Goal: Task Accomplishment & Management: Manage account settings

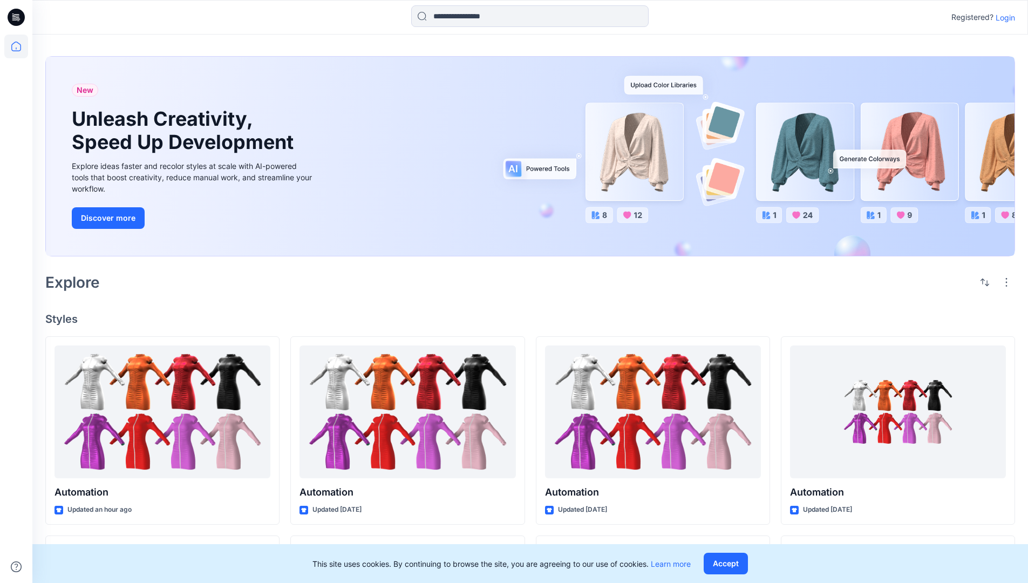
click at [1003, 17] on p "Login" at bounding box center [1005, 17] width 19 height 11
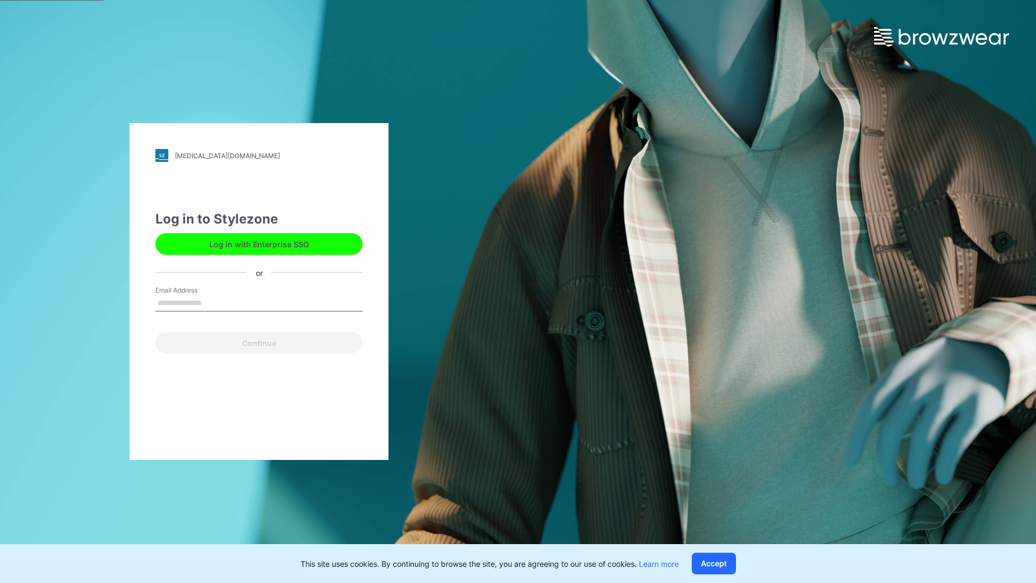
click at [213, 302] on input "Email Address" at bounding box center [258, 303] width 207 height 16
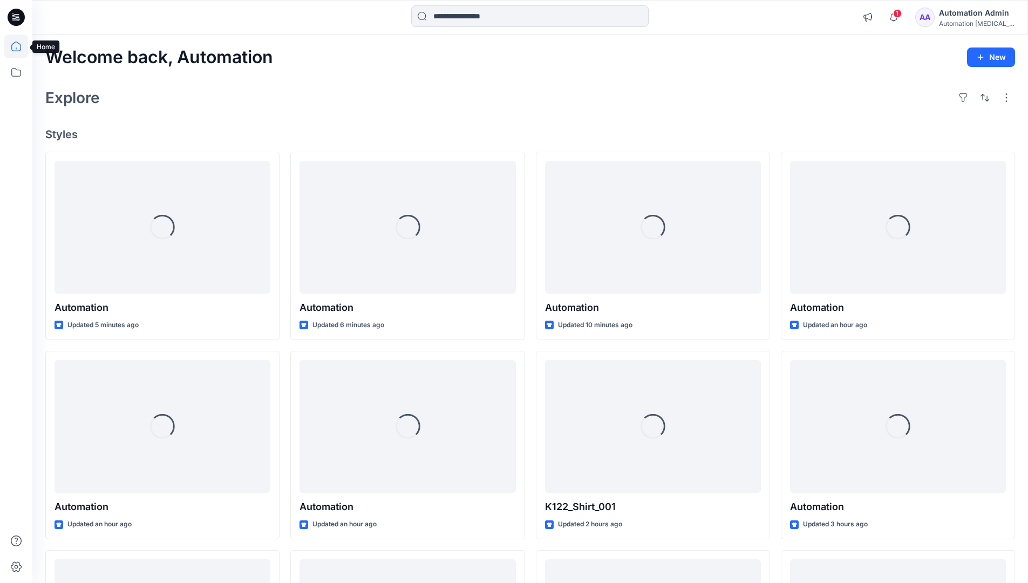
click at [21, 46] on icon at bounding box center [16, 47] width 10 height 10
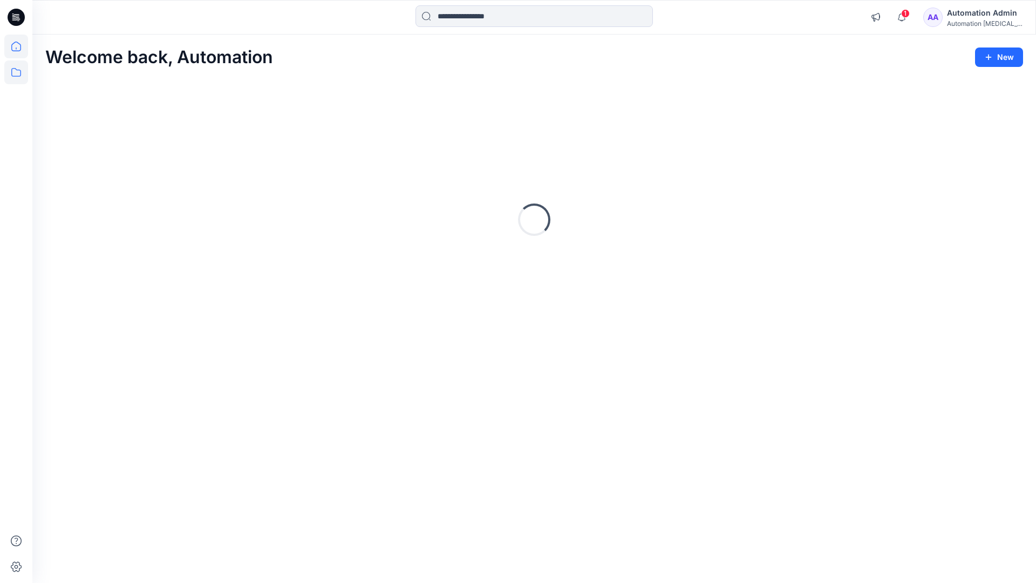
click at [16, 71] on icon at bounding box center [16, 72] width 24 height 24
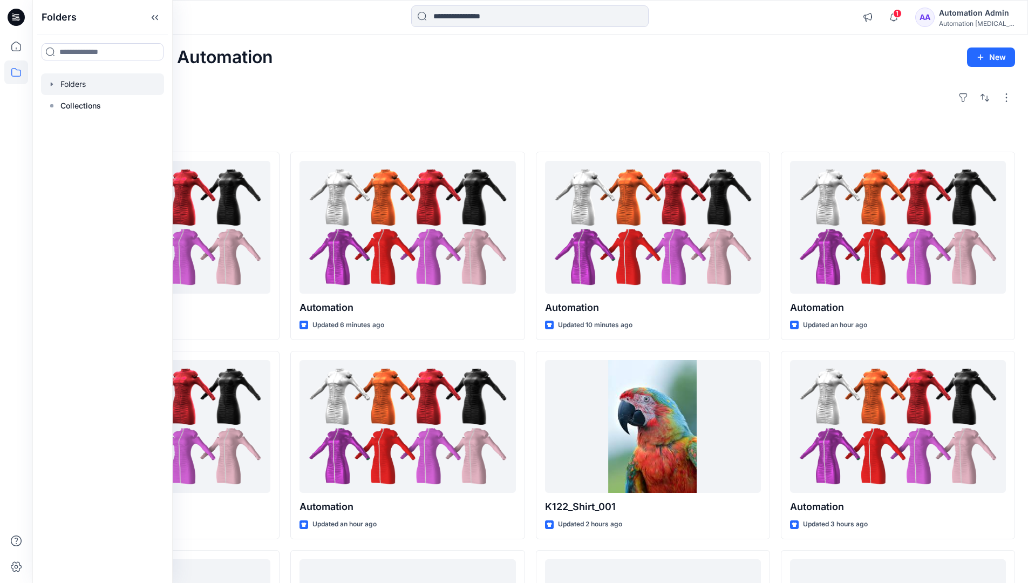
click at [76, 85] on div at bounding box center [102, 84] width 123 height 22
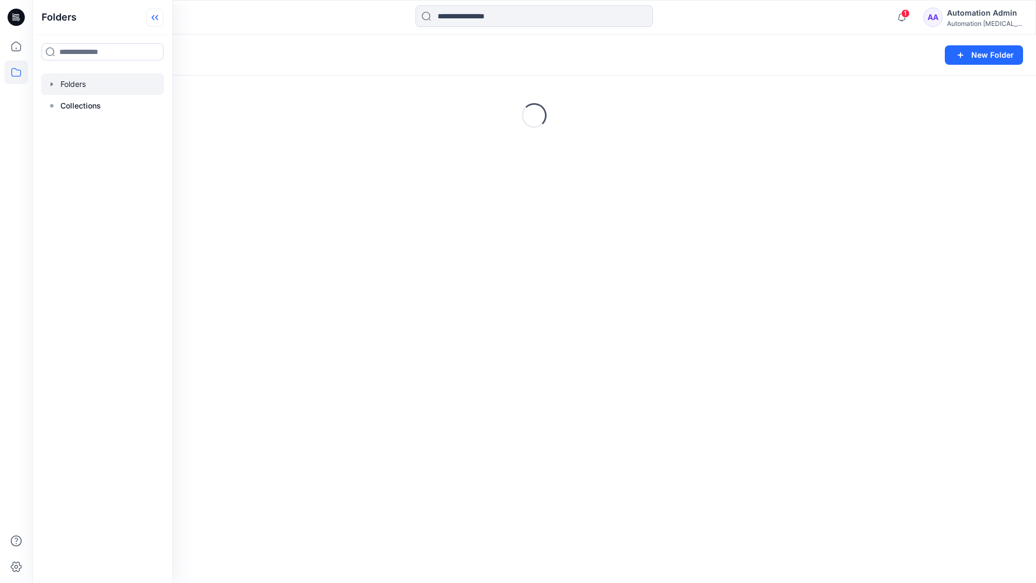
click at [159, 16] on icon at bounding box center [154, 18] width 17 height 18
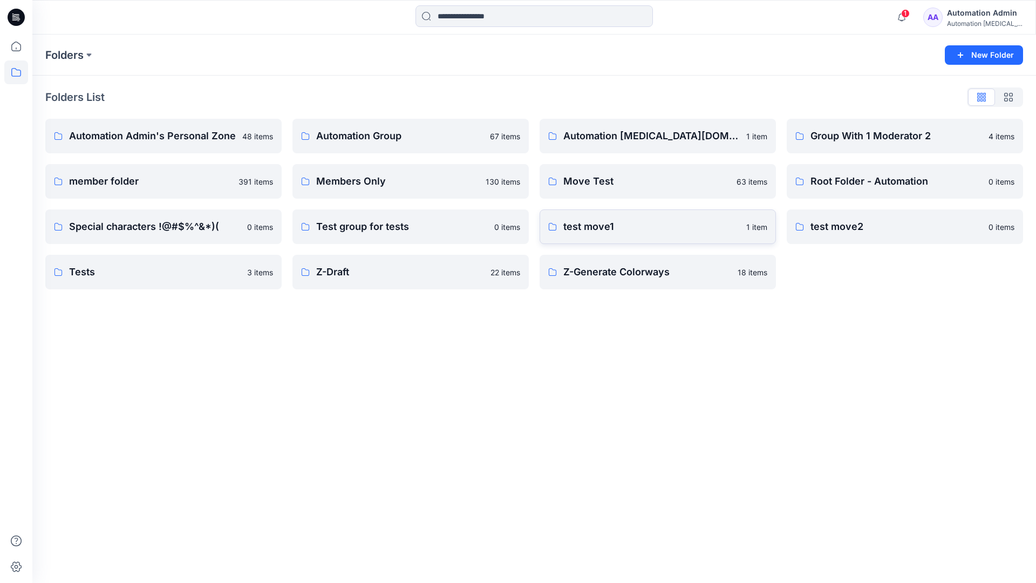
click at [594, 227] on p "test move1" at bounding box center [651, 226] width 176 height 15
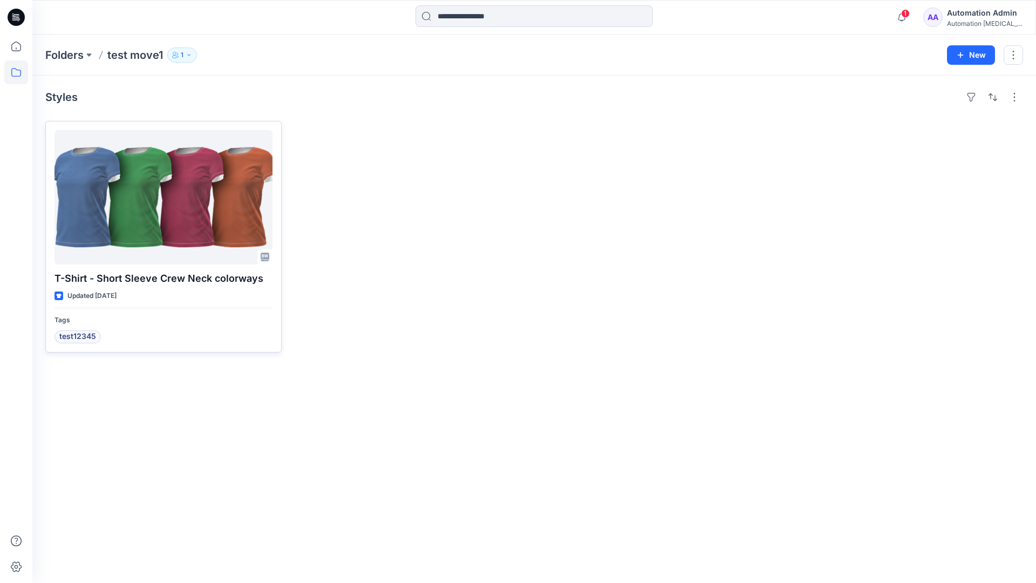
click at [150, 198] on div at bounding box center [164, 197] width 218 height 134
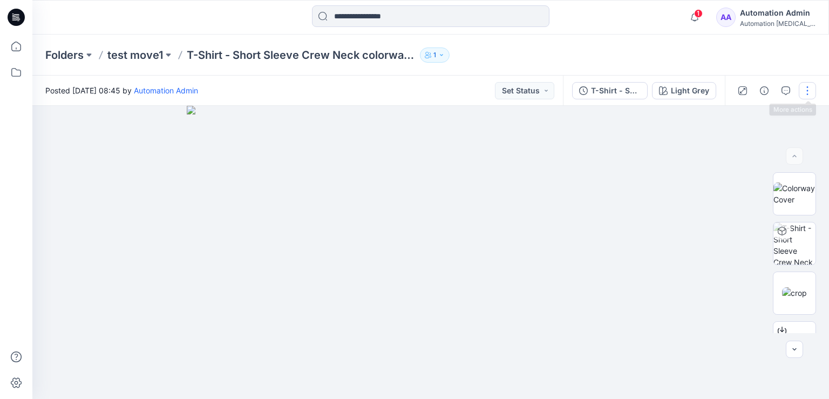
click at [807, 90] on button "button" at bounding box center [807, 90] width 17 height 17
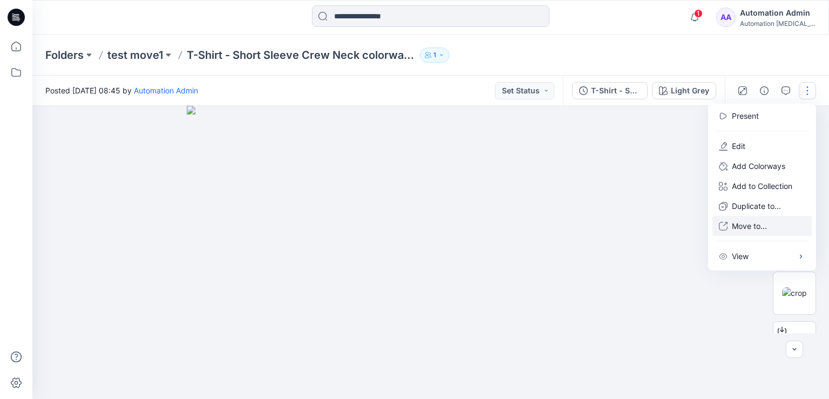
click at [746, 226] on p "Move to..." at bounding box center [749, 225] width 35 height 11
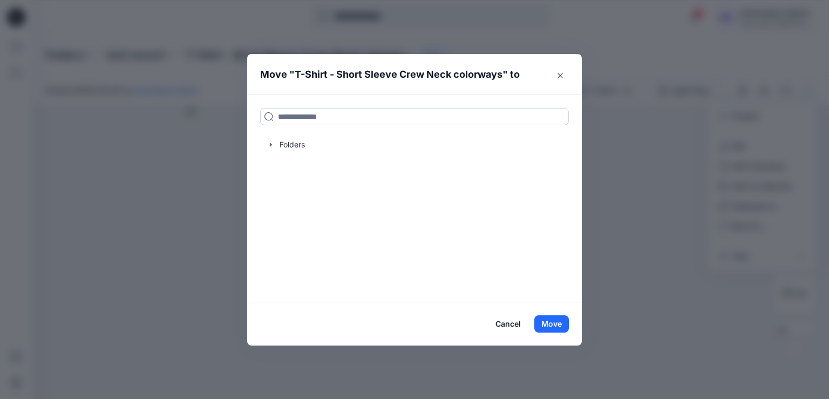
click at [289, 119] on input at bounding box center [414, 116] width 309 height 17
drag, startPoint x: 289, startPoint y: 119, endPoint x: 261, endPoint y: 117, distance: 28.7
click at [261, 117] on input at bounding box center [414, 116] width 309 height 17
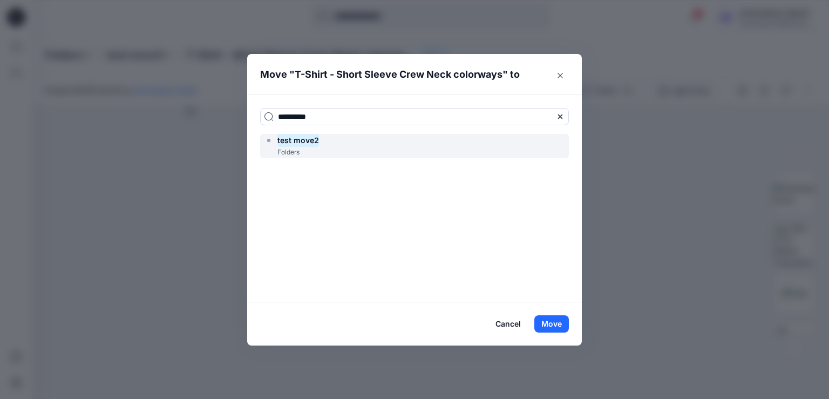
type input "**********"
click at [305, 144] on mark "test move2" at bounding box center [298, 140] width 42 height 15
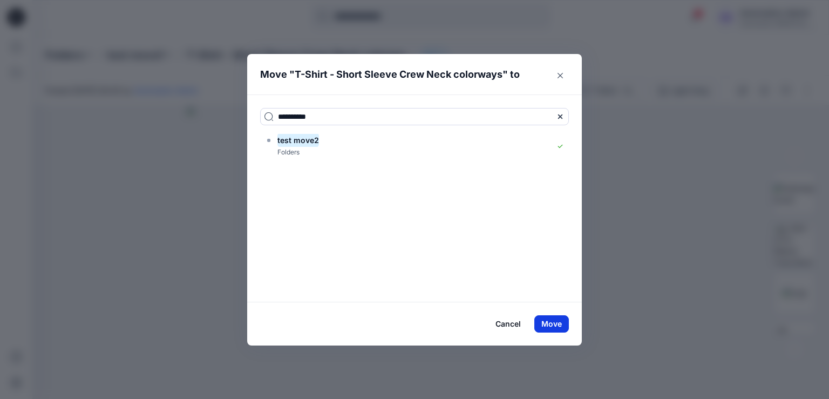
click at [549, 323] on button "Move" at bounding box center [551, 323] width 35 height 17
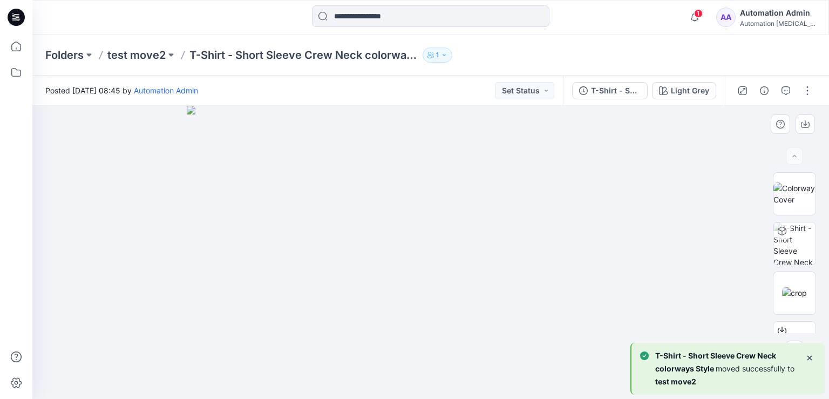
click at [121, 168] on div at bounding box center [430, 252] width 797 height 293
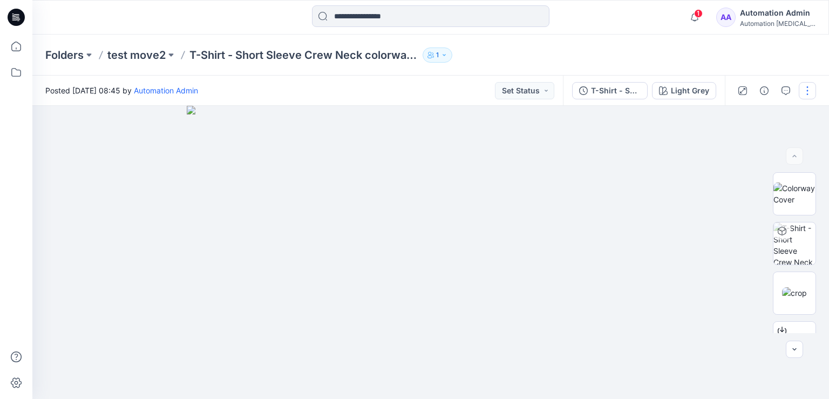
click at [807, 92] on button "button" at bounding box center [807, 90] width 17 height 17
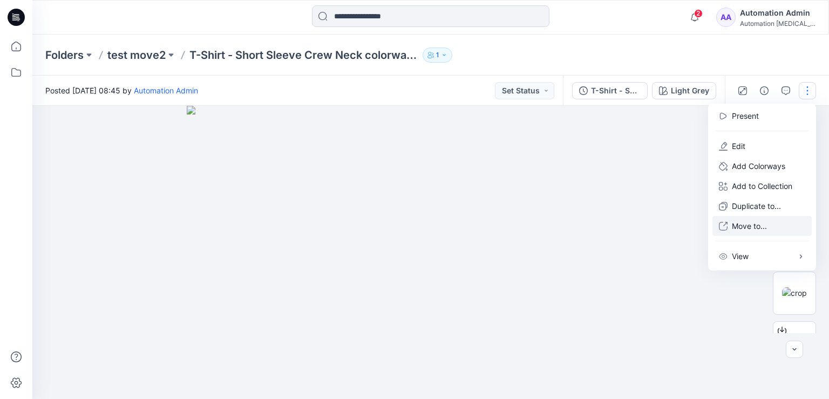
click at [745, 227] on p "Move to..." at bounding box center [749, 225] width 35 height 11
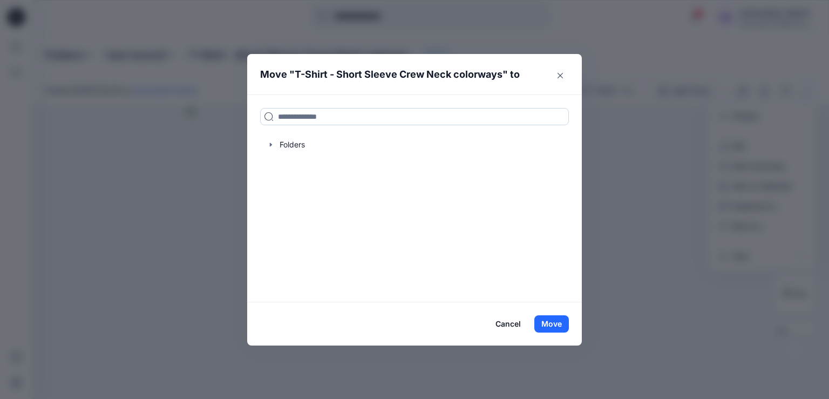
click at [362, 115] on input at bounding box center [414, 116] width 309 height 17
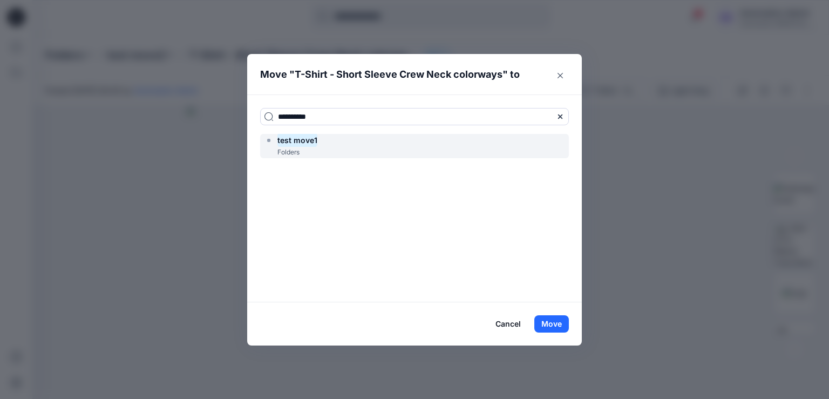
type input "**********"
click at [344, 142] on div "test move1 Folders" at bounding box center [414, 146] width 309 height 24
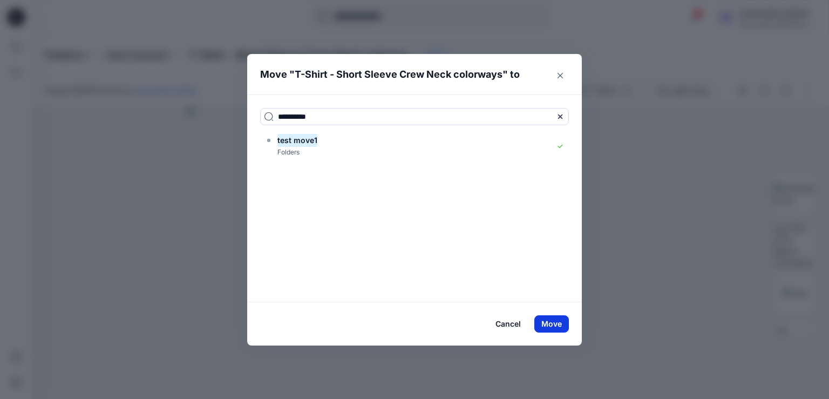
click at [554, 323] on button "Move" at bounding box center [551, 323] width 35 height 17
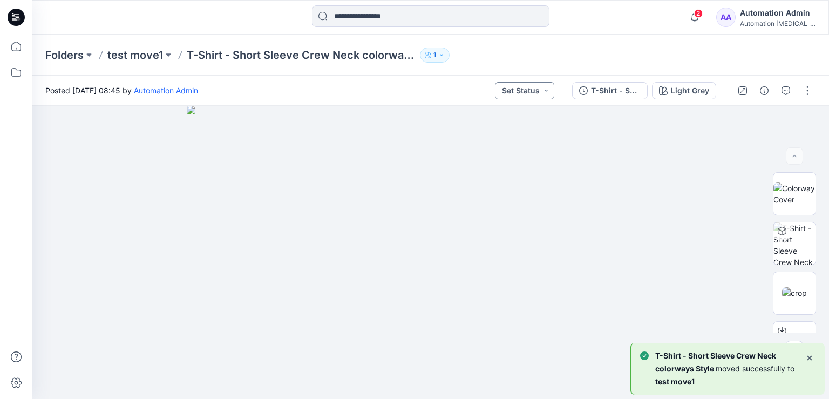
click at [535, 88] on button "Set Status" at bounding box center [524, 90] width 59 height 17
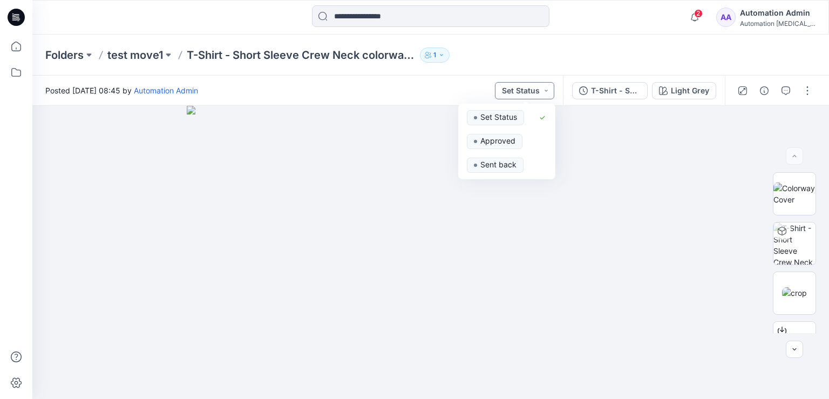
click at [534, 90] on button "Set Status" at bounding box center [524, 90] width 59 height 17
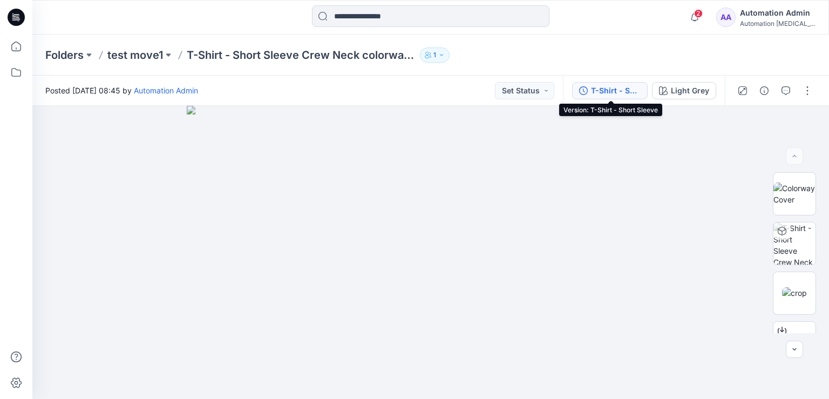
click at [644, 88] on button "T-Shirt - Short Sleeve" at bounding box center [610, 90] width 76 height 17
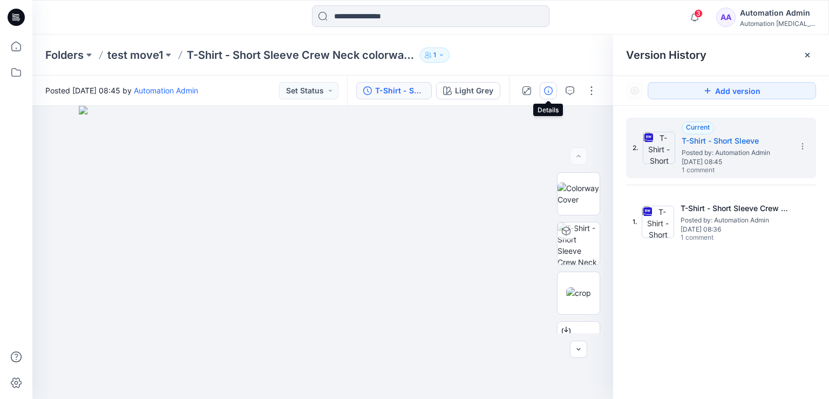
click at [546, 92] on icon "button" at bounding box center [548, 90] width 9 height 9
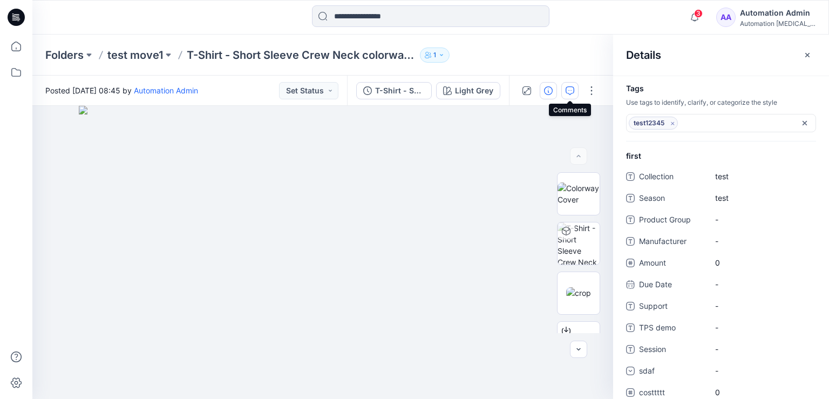
click at [574, 92] on icon "button" at bounding box center [570, 90] width 9 height 9
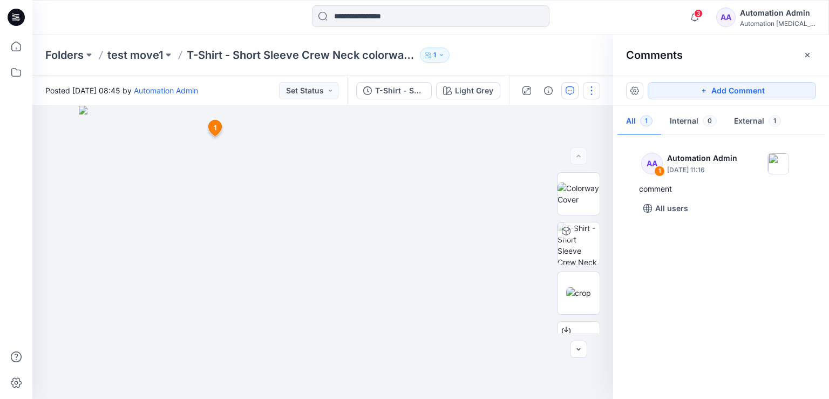
click at [592, 89] on button "button" at bounding box center [591, 90] width 17 height 17
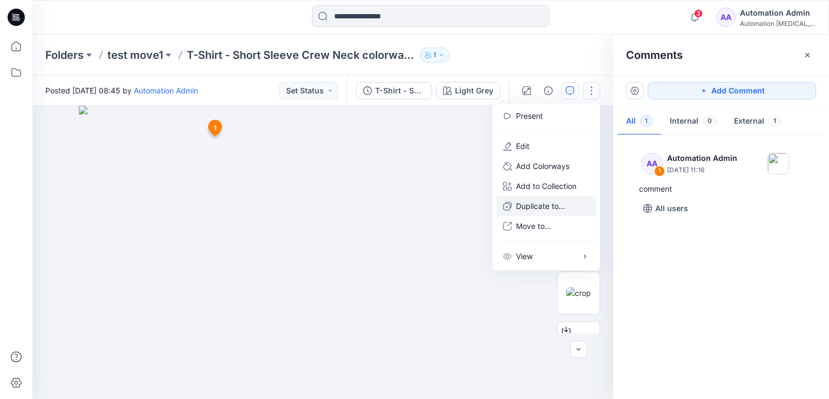
click at [542, 206] on p "Duplicate to..." at bounding box center [540, 205] width 49 height 11
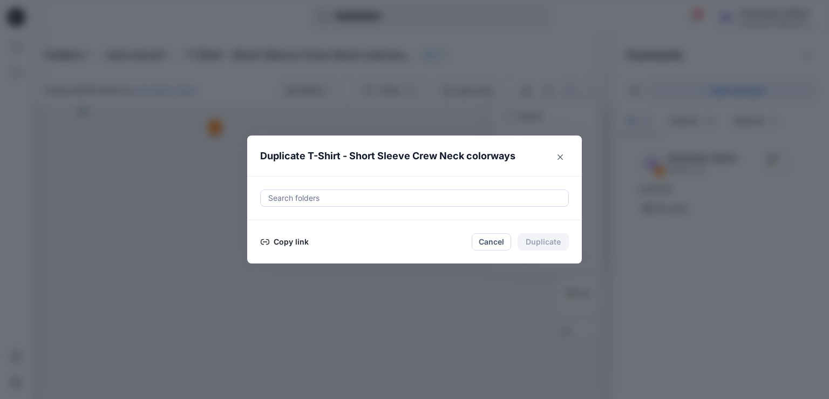
click at [284, 241] on button "Copy link" at bounding box center [284, 241] width 49 height 13
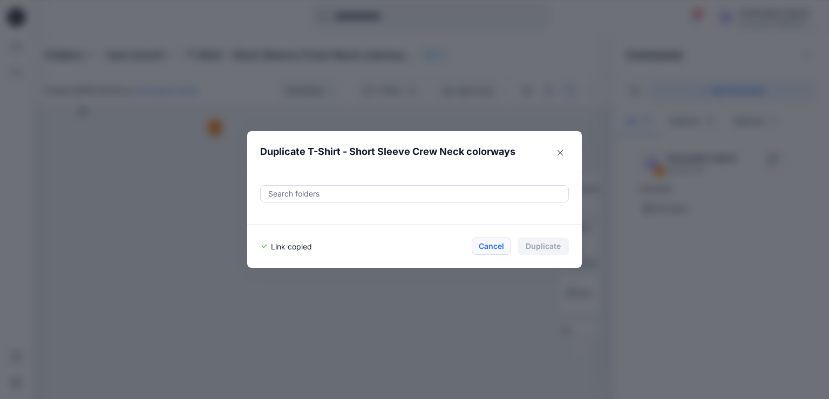
click at [491, 245] on button "Cancel" at bounding box center [491, 245] width 39 height 17
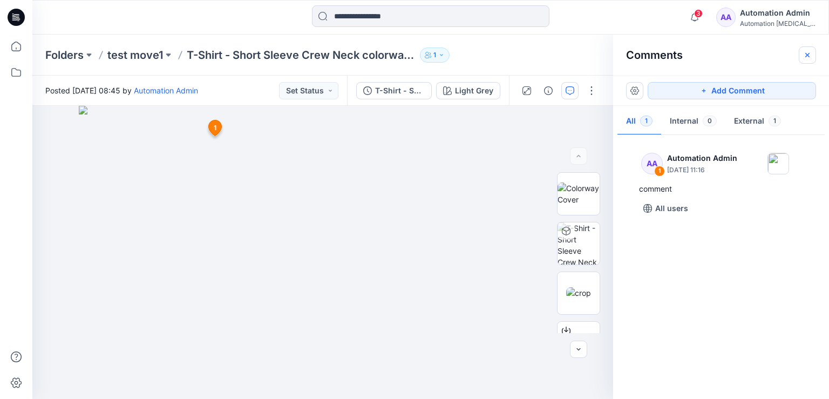
click at [811, 57] on icon "button" at bounding box center [807, 55] width 9 height 9
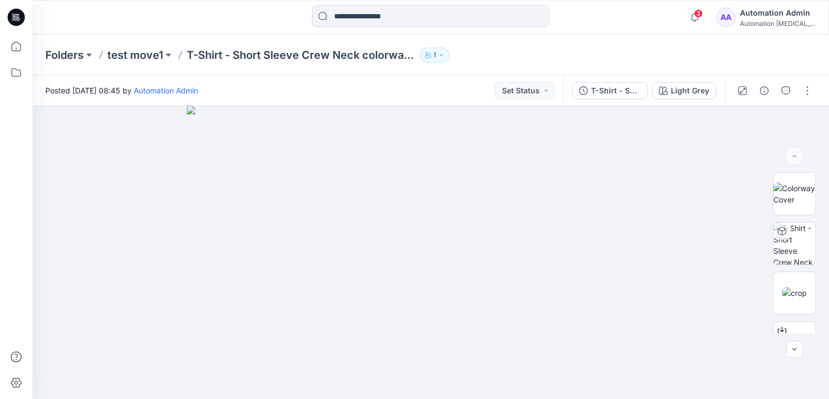
scroll to position [148, 0]
click at [811, 93] on button "button" at bounding box center [807, 90] width 17 height 17
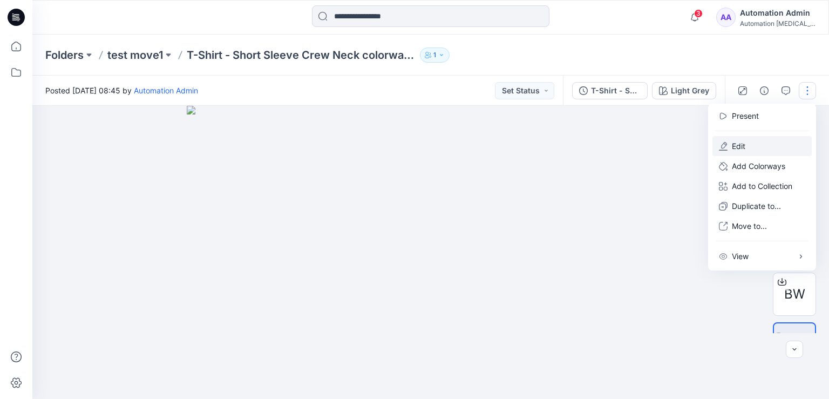
click at [765, 145] on button "Edit" at bounding box center [761, 146] width 99 height 20
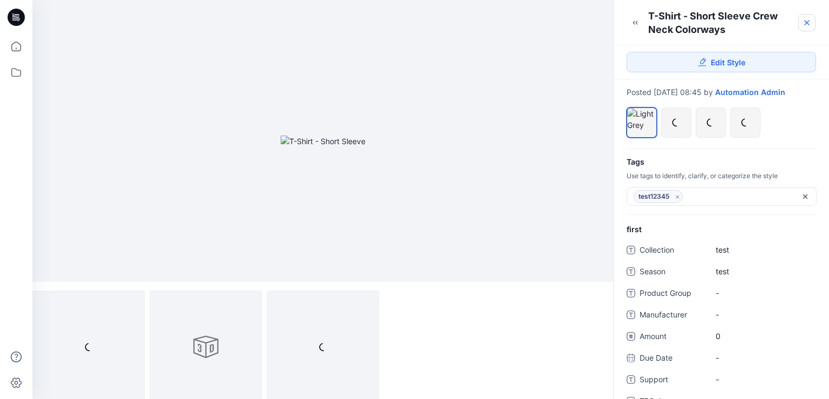
click at [805, 22] on icon at bounding box center [807, 23] width 4 height 4
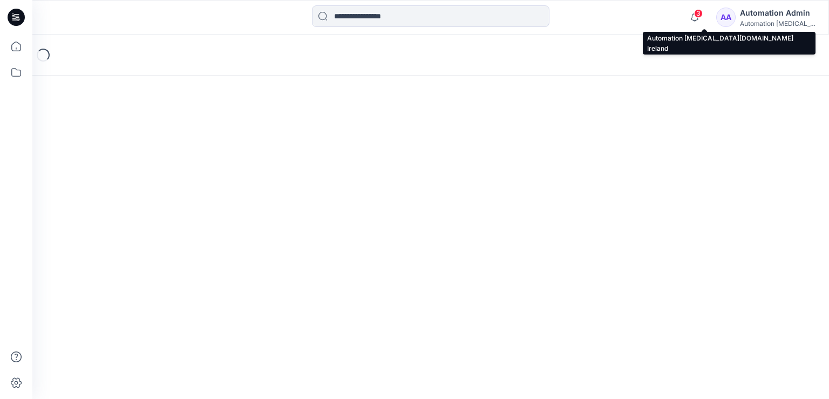
click at [779, 15] on div "Automation Admin" at bounding box center [778, 12] width 76 height 13
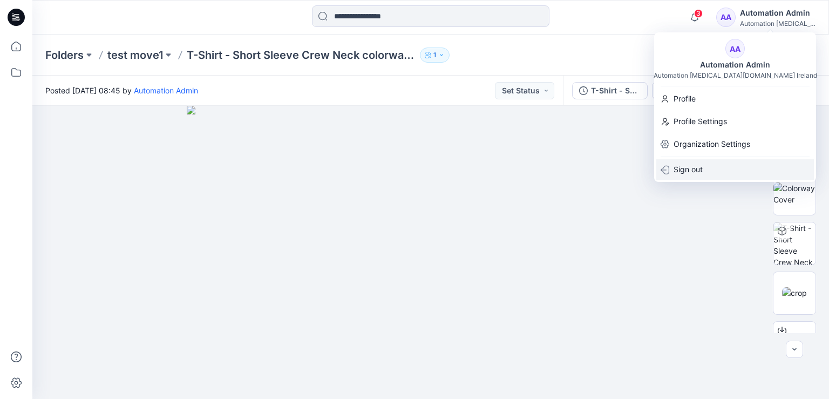
click at [703, 170] on div "Sign out" at bounding box center [735, 169] width 158 height 21
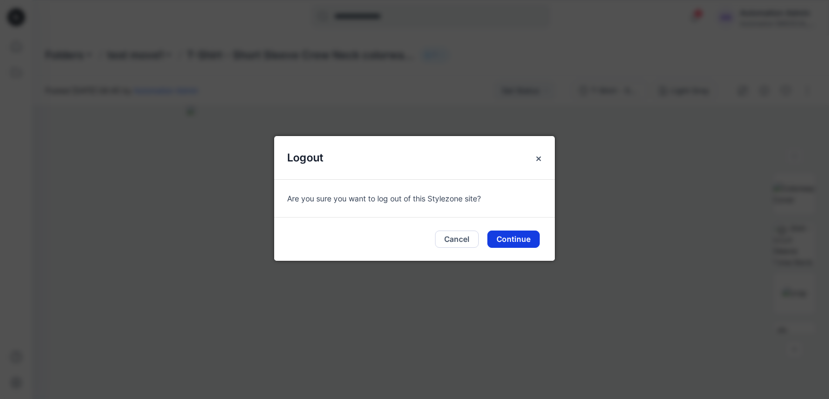
click at [515, 239] on button "Continue" at bounding box center [513, 238] width 52 height 17
